Goal: Task Accomplishment & Management: Use online tool/utility

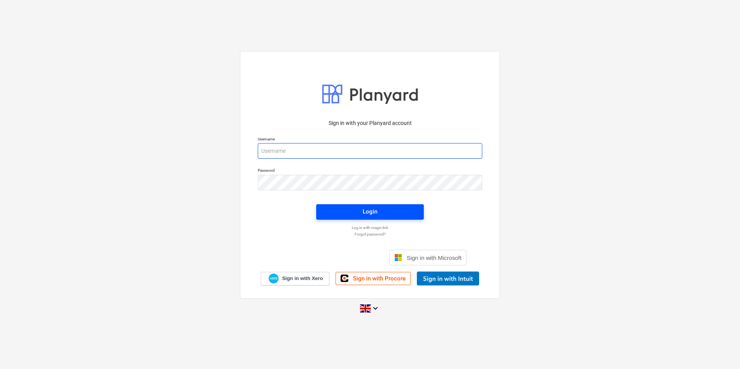
type input "[EMAIL_ADDRESS][DOMAIN_NAME]"
click at [358, 207] on span "Login" at bounding box center [369, 212] width 89 height 10
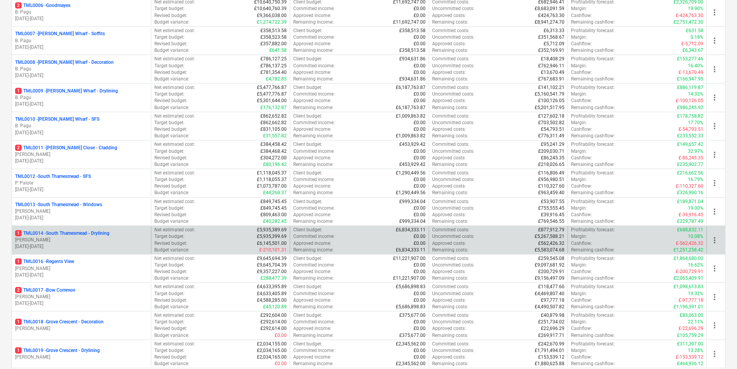
scroll to position [271, 0]
click at [116, 235] on div "1 TML0014 - [GEOGRAPHIC_DATA] - Drylining" at bounding box center [81, 233] width 133 height 7
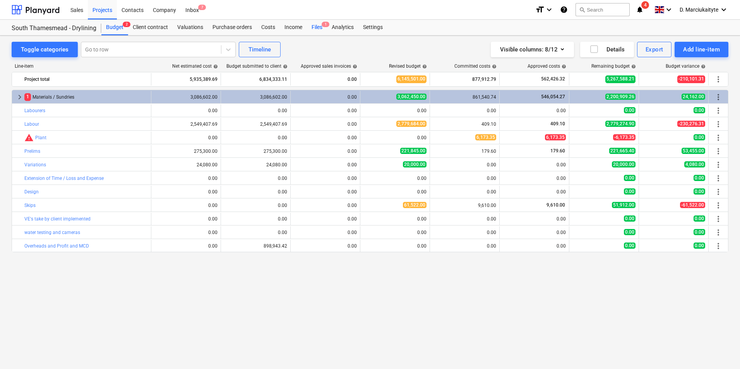
click at [314, 29] on div "Files 1" at bounding box center [317, 27] width 20 height 15
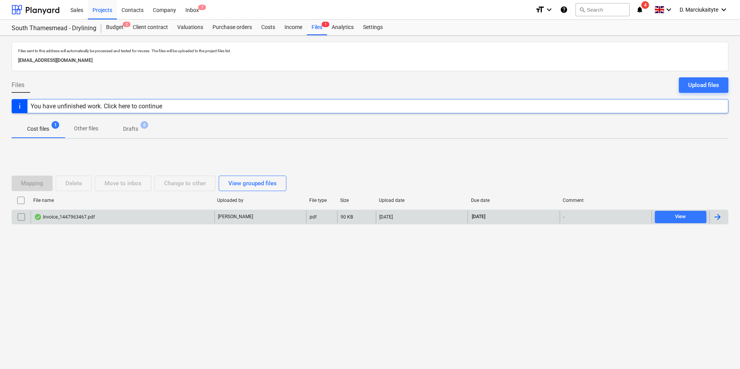
click at [82, 221] on div "Invoice_1447963467.pdf" at bounding box center [123, 217] width 184 height 12
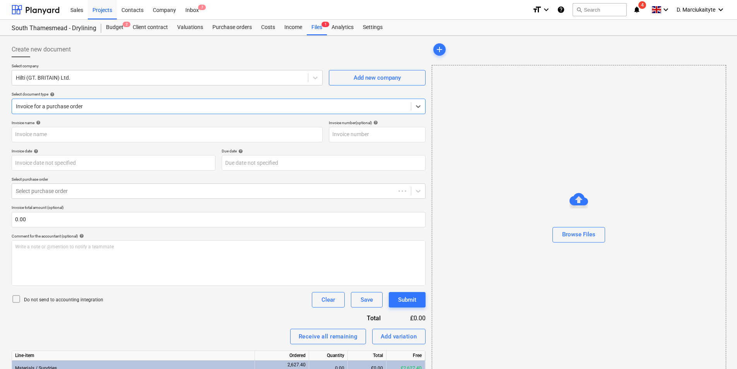
type input "1447963467"
type input "[DATE]"
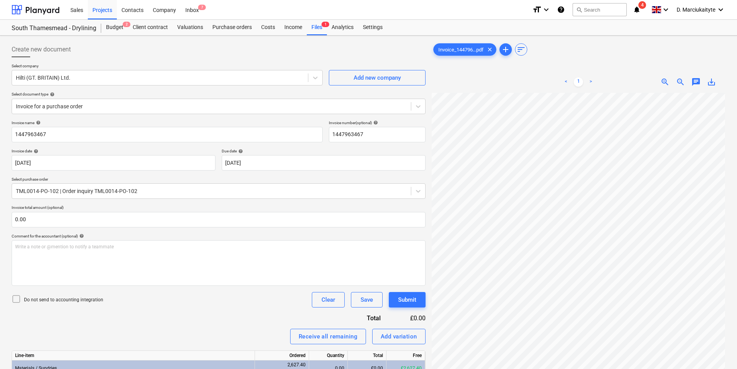
scroll to position [122, 56]
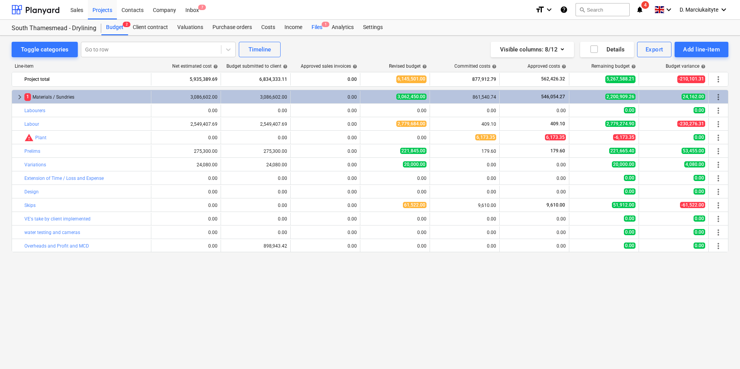
click at [312, 22] on div "Files 1" at bounding box center [317, 27] width 20 height 15
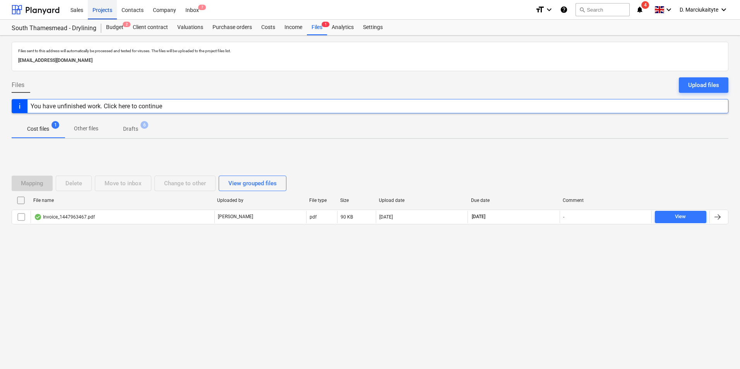
click at [97, 9] on div "Projects" at bounding box center [102, 10] width 29 height 20
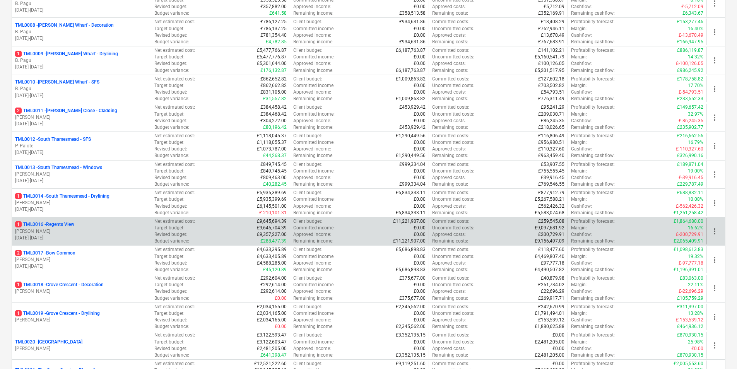
scroll to position [310, 0]
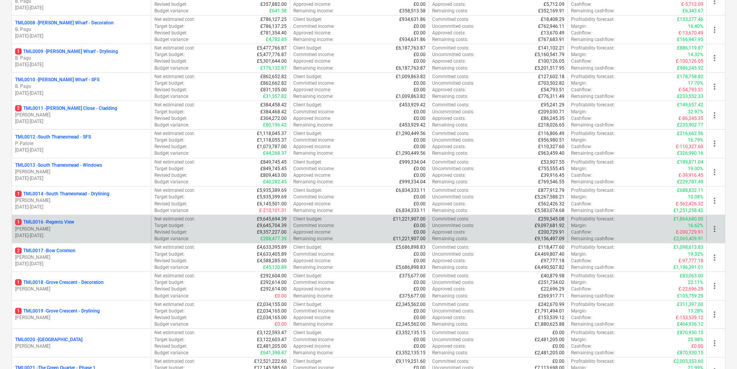
click at [59, 231] on p "[PERSON_NAME]" at bounding box center [81, 229] width 133 height 7
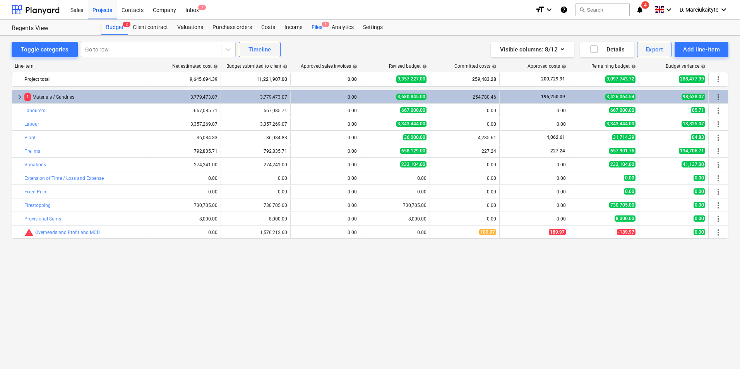
click at [318, 31] on div "Files 1" at bounding box center [317, 27] width 20 height 15
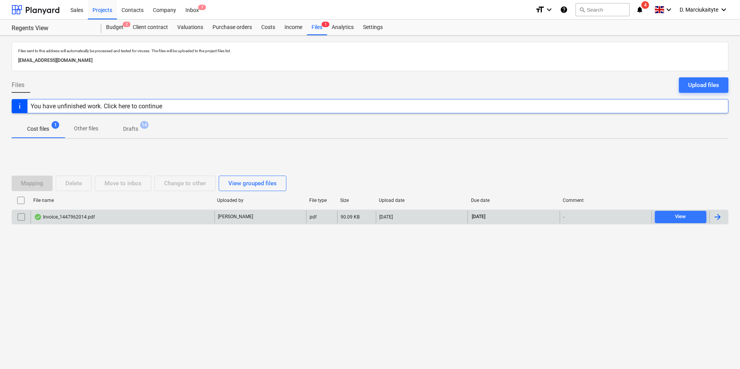
click at [91, 214] on div "Invoice_1447962014.pdf" at bounding box center [64, 217] width 61 height 6
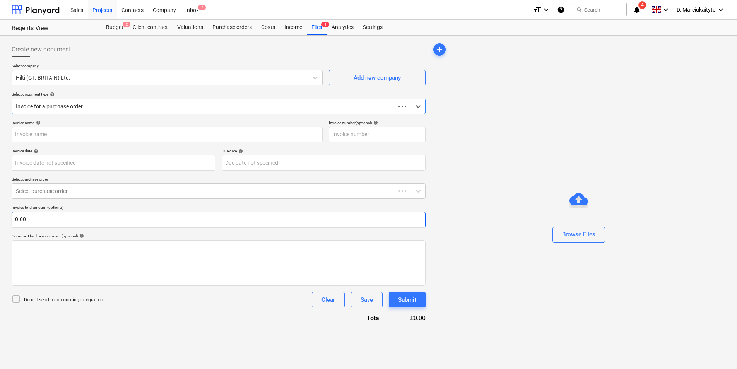
type input "1447962014"
type input "[DATE]"
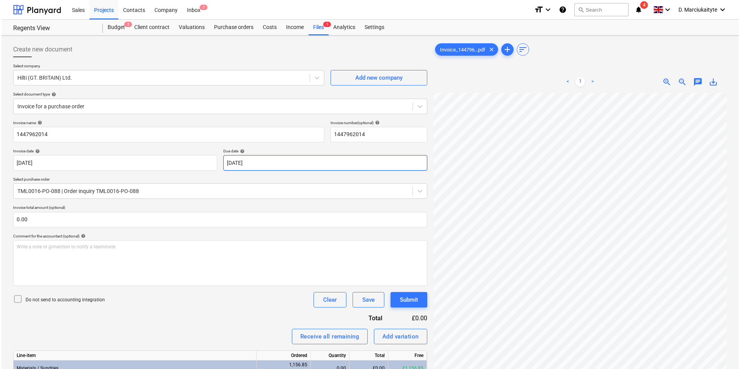
scroll to position [94, 56]
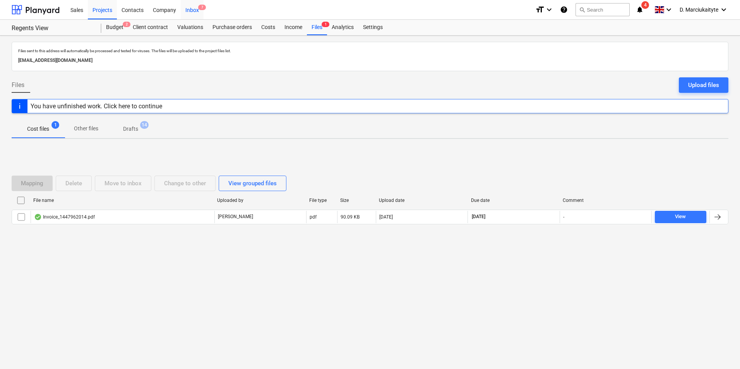
click at [205, 8] on span "7" at bounding box center [202, 7] width 8 height 5
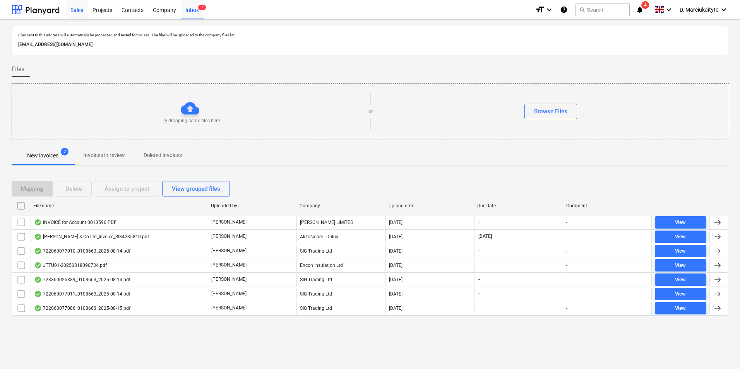
click at [68, 9] on div "Sales" at bounding box center [77, 10] width 22 height 20
